Goal: Task Accomplishment & Management: Complete application form

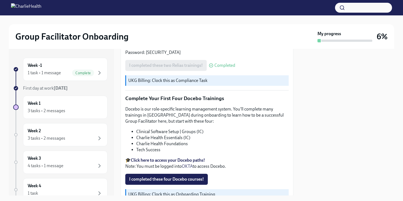
scroll to position [716, 0]
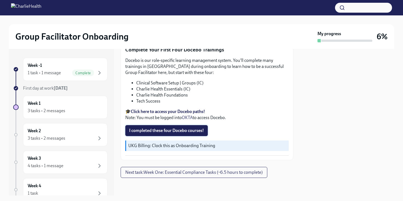
click at [170, 130] on span "I completed these four Docebo courses!" at bounding box center [166, 130] width 75 height 5
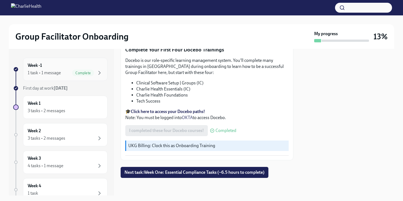
click at [93, 72] on span "Complete" at bounding box center [83, 73] width 22 height 4
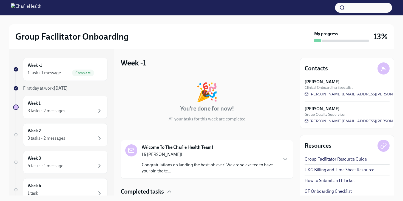
scroll to position [40, 0]
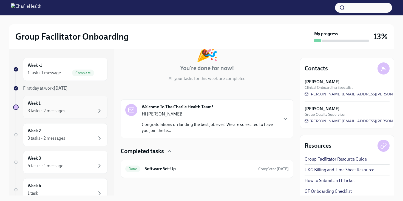
click at [52, 103] on div "Week 1 3 tasks • 2 messages" at bounding box center [65, 107] width 75 height 14
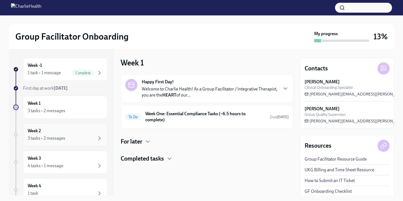
click at [67, 137] on div "3 tasks • 2 messages" at bounding box center [65, 138] width 75 height 7
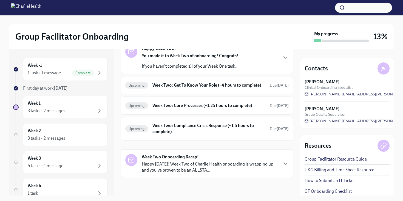
scroll to position [39, 0]
click at [77, 107] on div "3 tasks • 2 messages" at bounding box center [65, 110] width 75 height 7
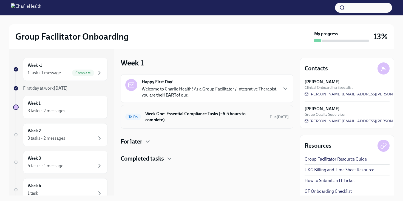
click at [173, 118] on h6 "Week One: Essential Compliance Tasks (~6.5 hours to complete)" at bounding box center [205, 117] width 120 height 12
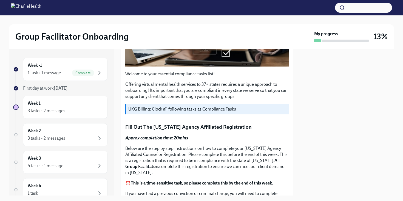
scroll to position [146, 0]
click at [71, 70] on div "1 task • 1 message Complete" at bounding box center [65, 72] width 75 height 7
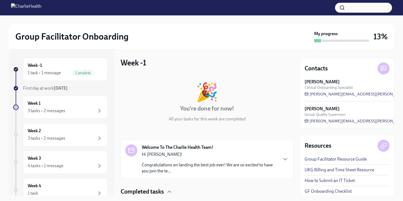
scroll to position [40, 0]
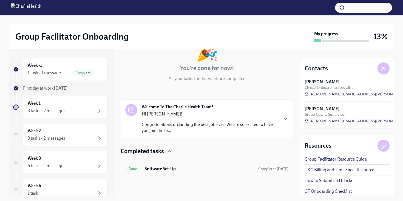
click at [160, 170] on h6 "Software Set-Up" at bounding box center [199, 169] width 109 height 6
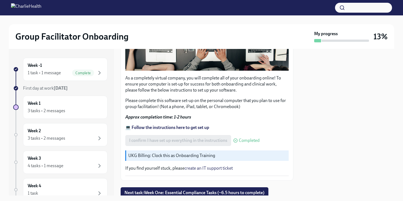
scroll to position [155, 0]
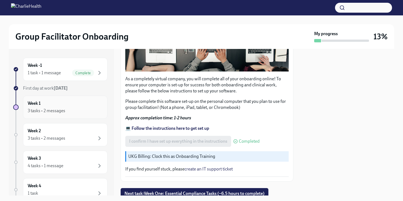
click at [75, 102] on div "Week 1 3 tasks • 2 messages" at bounding box center [65, 107] width 75 height 14
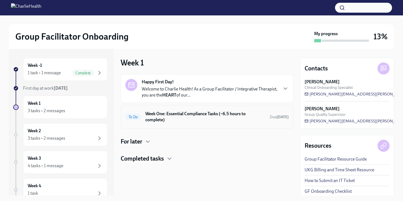
click at [166, 113] on h6 "Week One: Essential Compliance Tasks (~6.5 hours to complete)" at bounding box center [205, 117] width 120 height 12
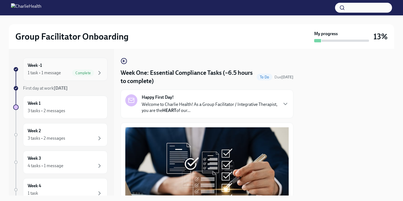
click at [70, 78] on div "Week -1 1 task • 1 message Complete" at bounding box center [65, 69] width 85 height 23
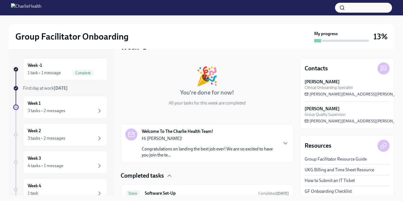
scroll to position [40, 0]
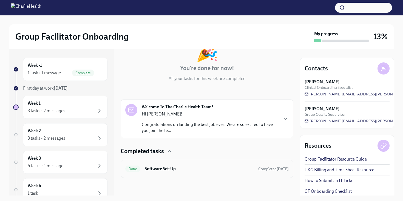
click at [157, 165] on div "Done Software Set-Up Completed [DATE]" at bounding box center [207, 168] width 164 height 9
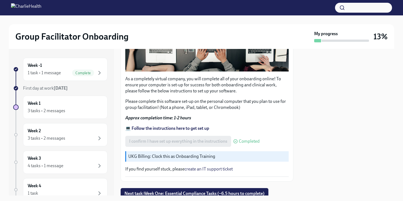
scroll to position [176, 0]
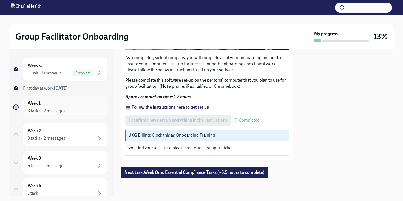
click at [71, 106] on div "Week 1 3 tasks • 2 messages" at bounding box center [65, 107] width 75 height 14
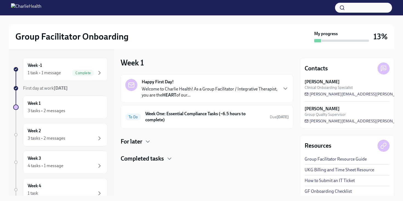
click at [175, 95] on strong "HEART" at bounding box center [169, 94] width 14 height 5
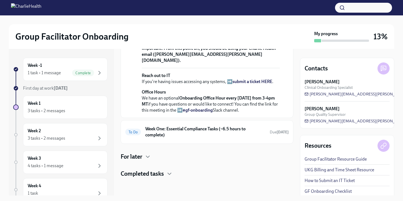
scroll to position [228, 0]
click at [153, 176] on h4 "Completed tasks" at bounding box center [142, 173] width 43 height 8
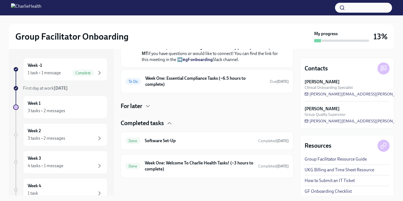
scroll to position [279, 0]
click at [186, 143] on h6 "Software Set-Up" at bounding box center [199, 141] width 109 height 6
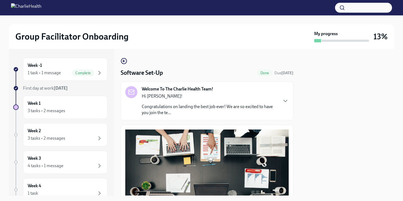
drag, startPoint x: 186, startPoint y: 143, endPoint x: 185, endPoint y: 128, distance: 14.8
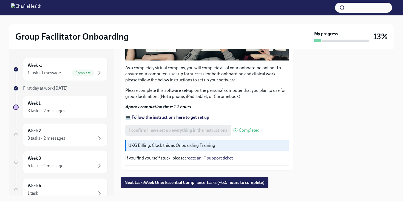
scroll to position [176, 0]
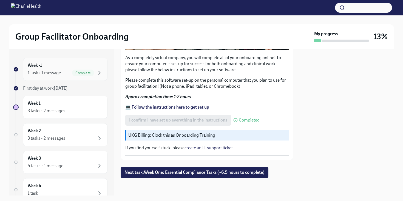
click at [82, 71] on span "Complete" at bounding box center [83, 73] width 22 height 4
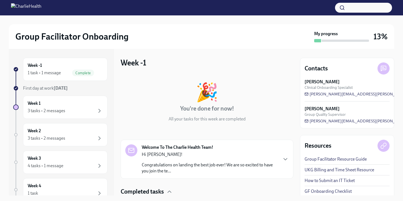
scroll to position [40, 0]
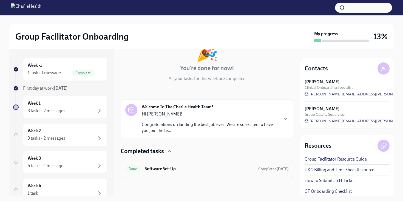
click at [162, 168] on h6 "Software Set-Up" at bounding box center [199, 169] width 109 height 6
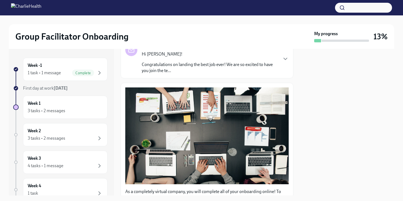
scroll to position [176, 0]
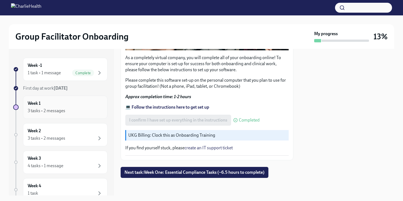
click at [80, 106] on div "Week 1 3 tasks • 2 messages" at bounding box center [65, 107] width 75 height 14
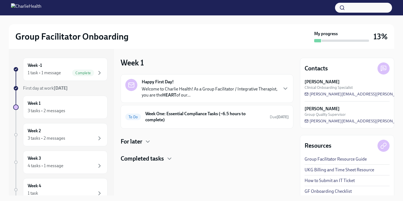
click at [155, 159] on h4 "Completed tasks" at bounding box center [142, 158] width 43 height 8
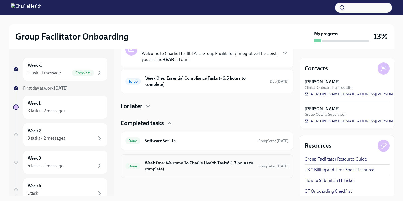
click at [163, 166] on h6 "Week One: Welcome To Charlie Health Tasks! (~3 hours to complete)" at bounding box center [199, 166] width 109 height 12
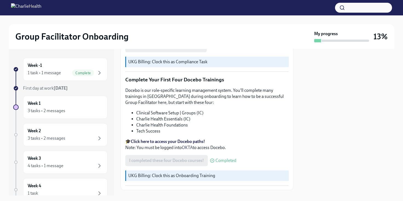
scroll to position [716, 0]
